Goal: Transaction & Acquisition: Purchase product/service

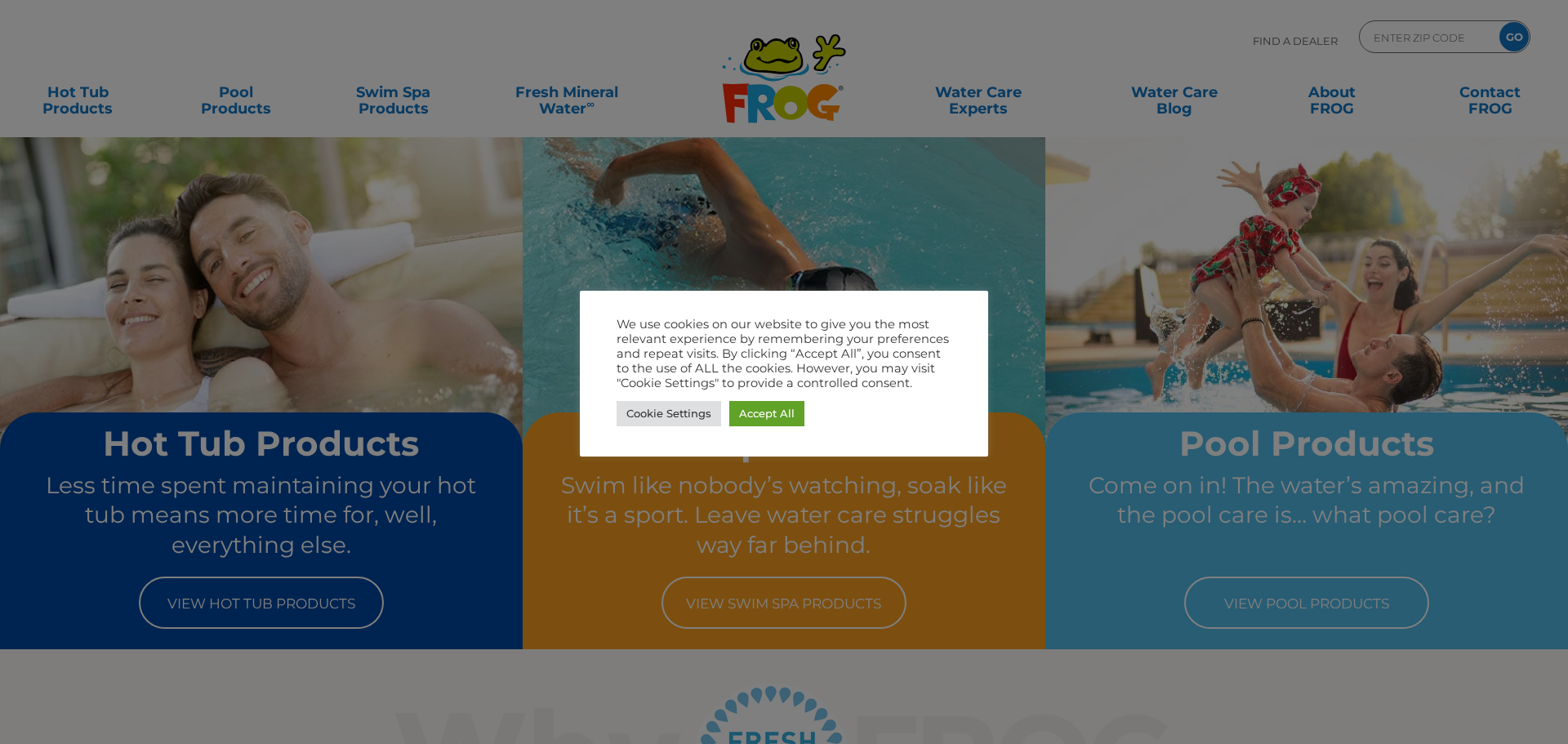
click at [885, 222] on div at bounding box center [784, 372] width 1568 height 744
click at [771, 418] on link "Accept All" at bounding box center [767, 413] width 75 height 25
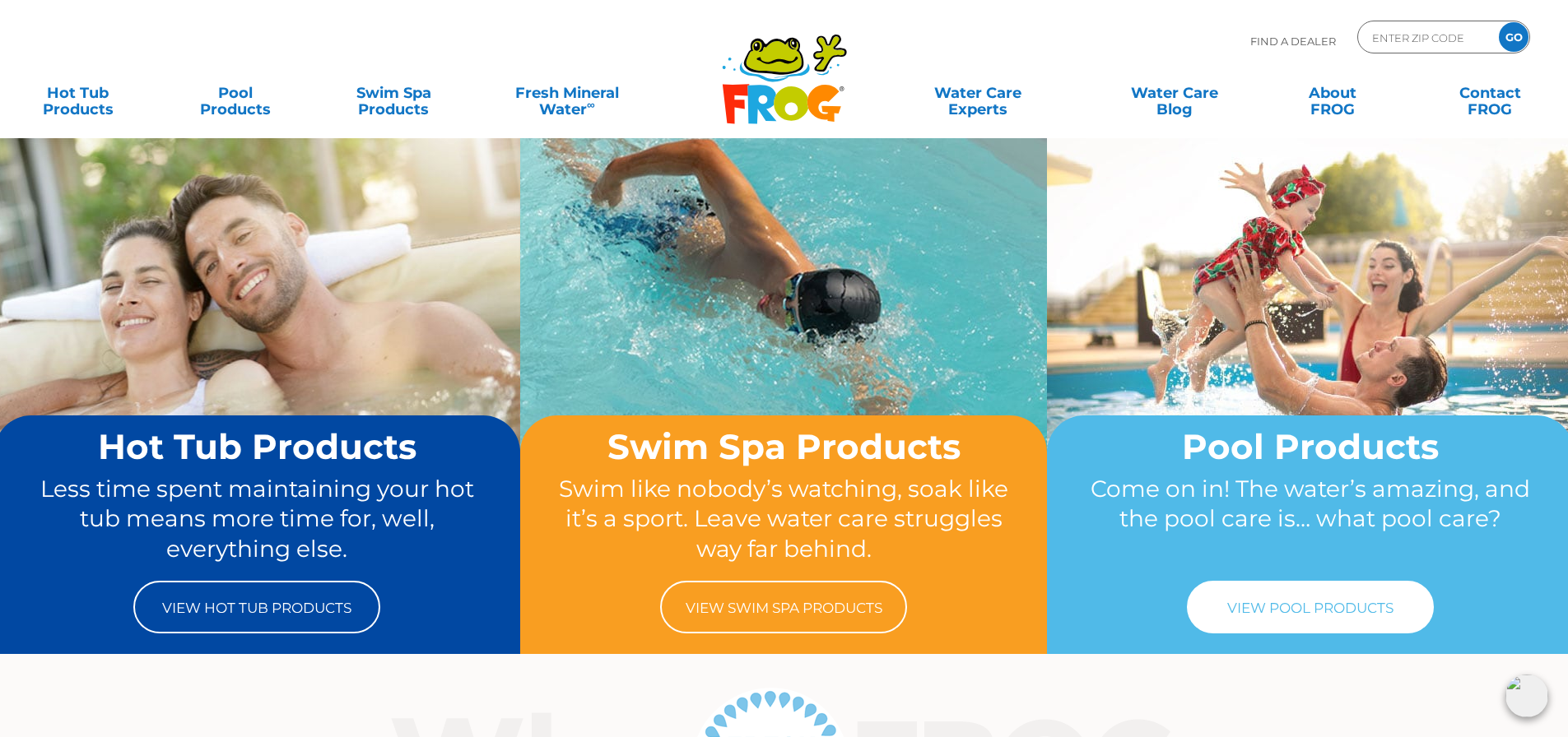
click at [1258, 626] on link "View Pool Products" at bounding box center [1310, 607] width 247 height 53
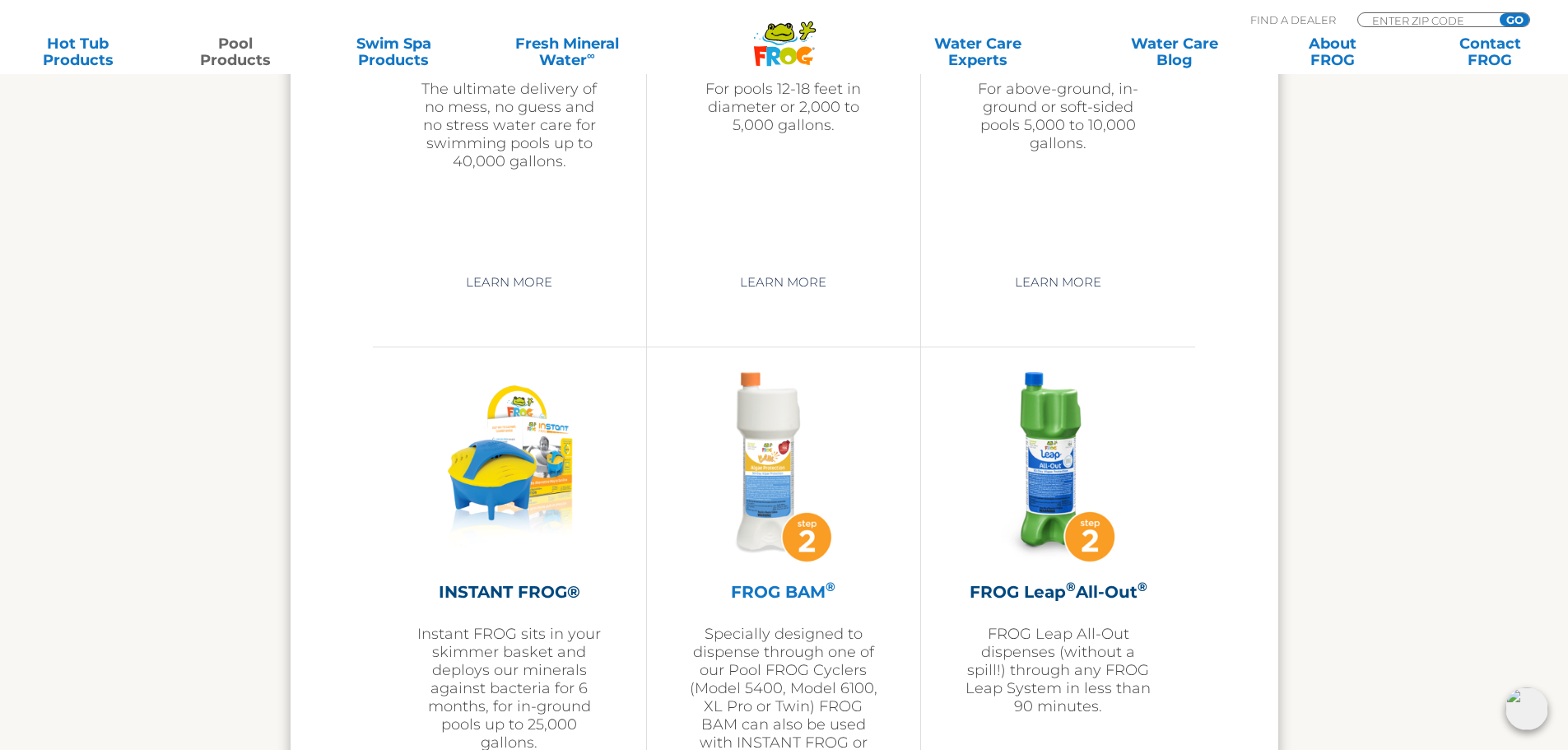
scroll to position [3785, 0]
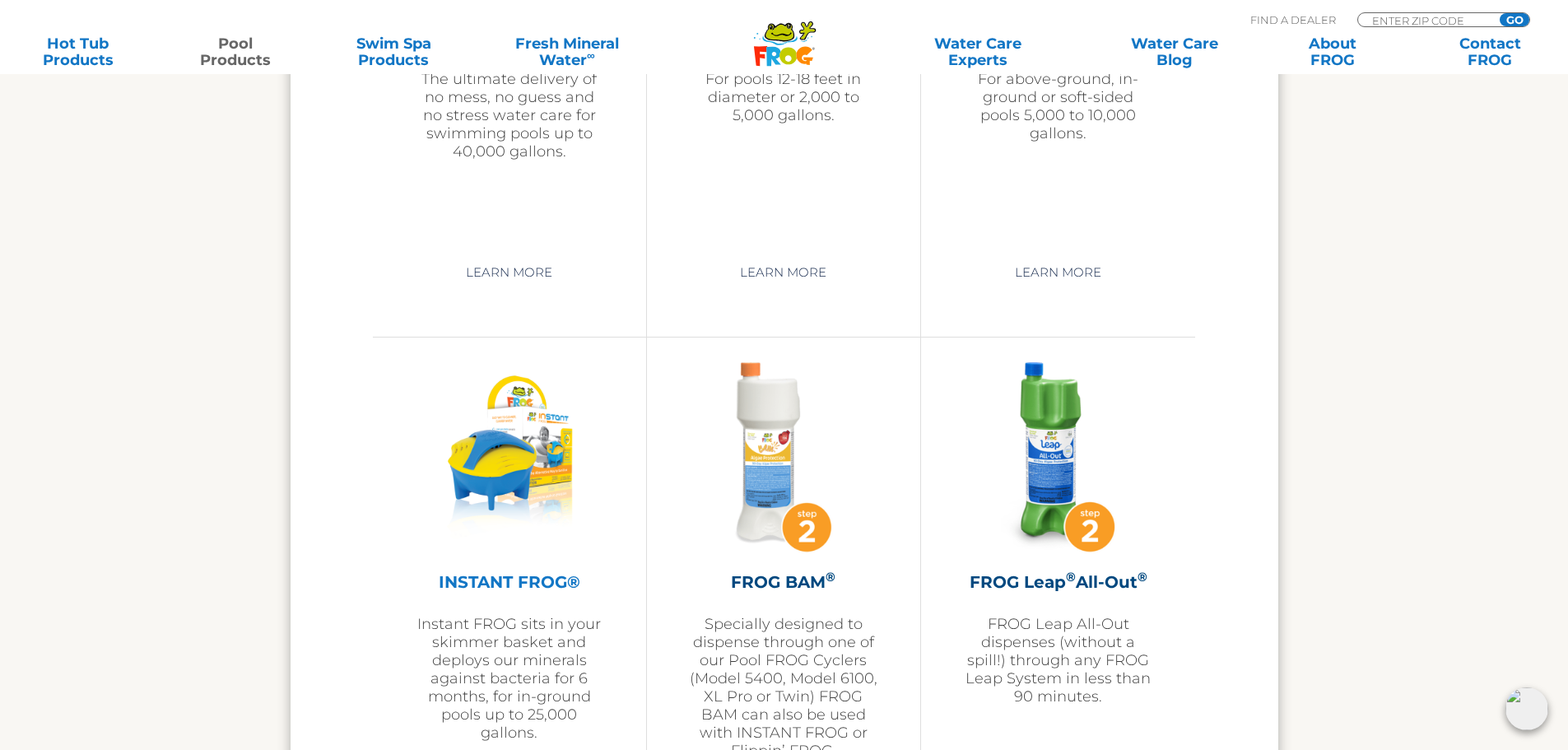
click at [532, 470] on img at bounding box center [508, 457] width 178 height 191
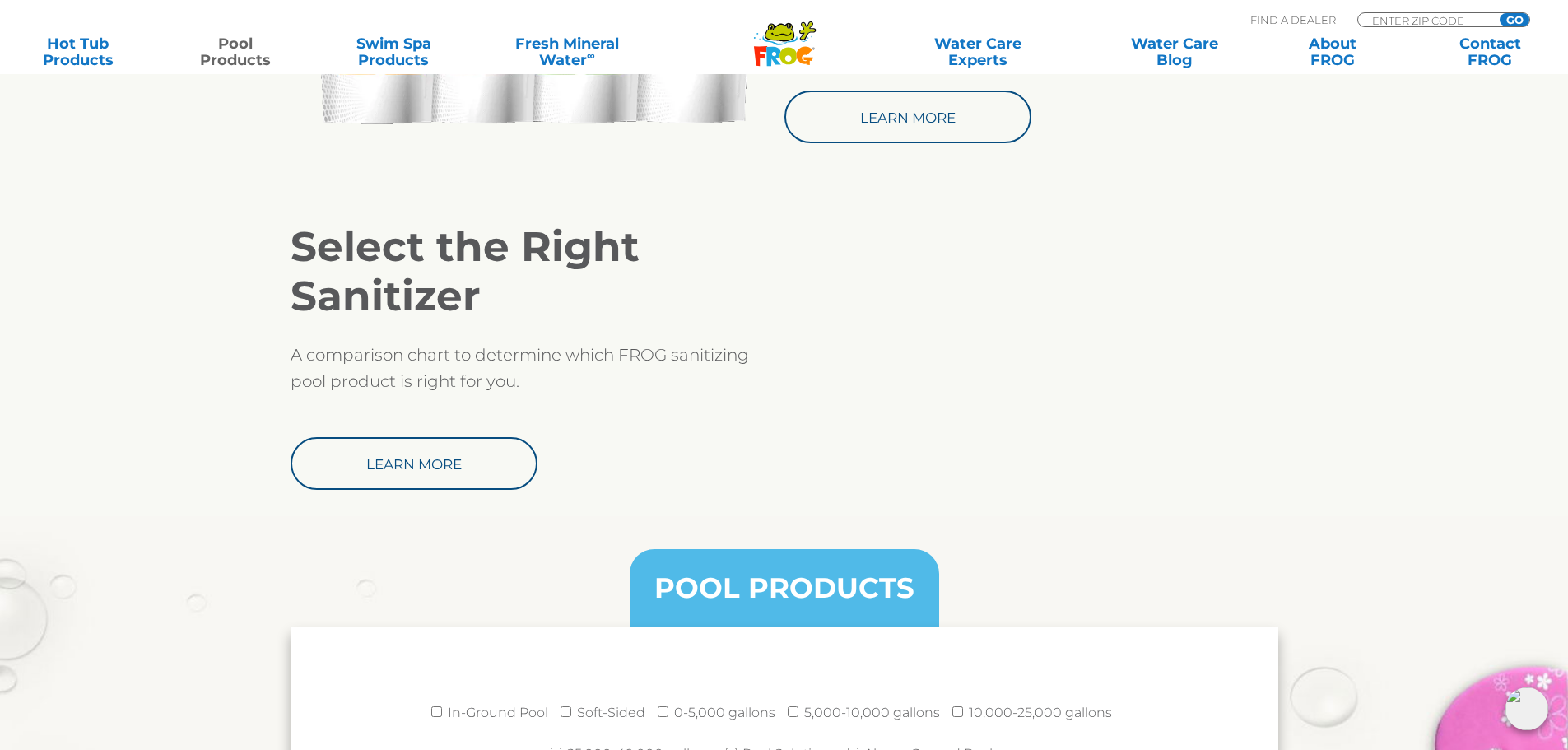
scroll to position [1398, 0]
